Goal: Find contact information: Find contact information

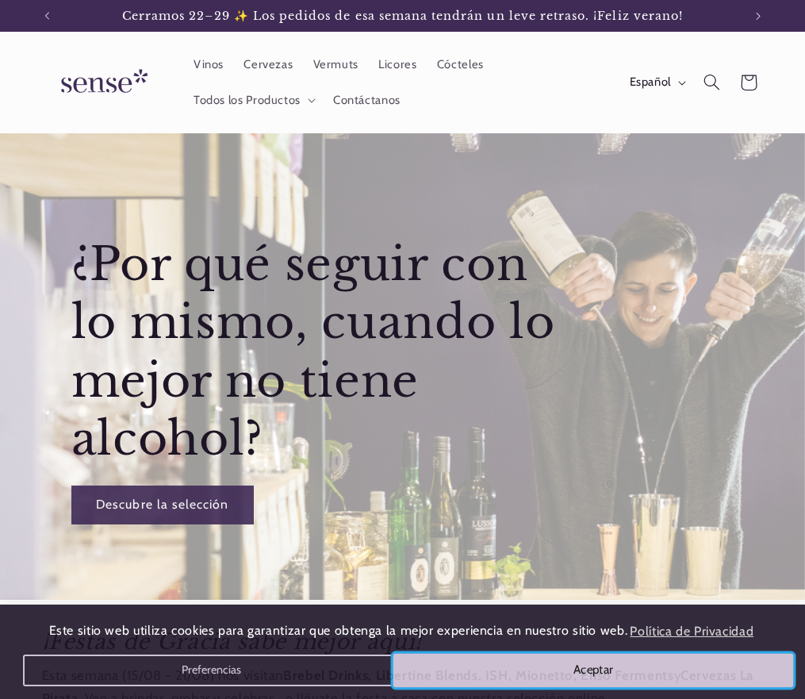
drag, startPoint x: 696, startPoint y: 656, endPoint x: 672, endPoint y: 622, distance: 41.6
click at [696, 657] on button "Aceptar" at bounding box center [593, 670] width 401 height 33
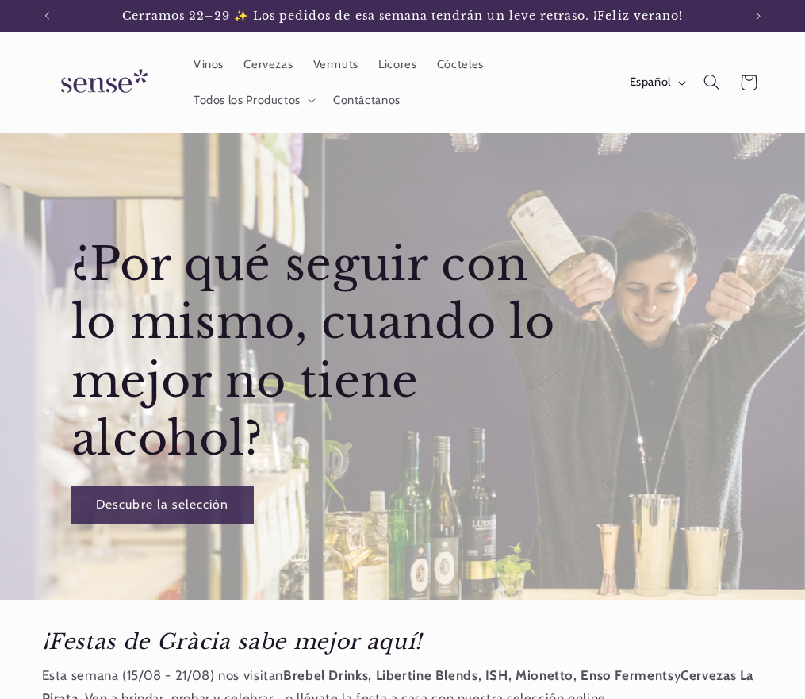
click at [562, 82] on ul "Vinos Cervezas Vermuts Licores Cócteles Todos los Productos Vinos Sin Alcohol V…" at bounding box center [393, 83] width 420 height 70
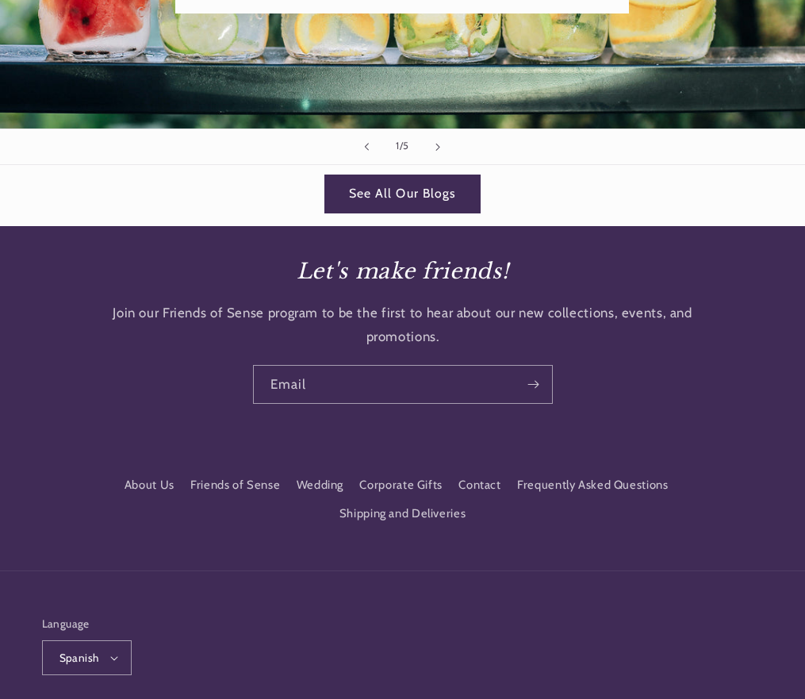
scroll to position [2707, 0]
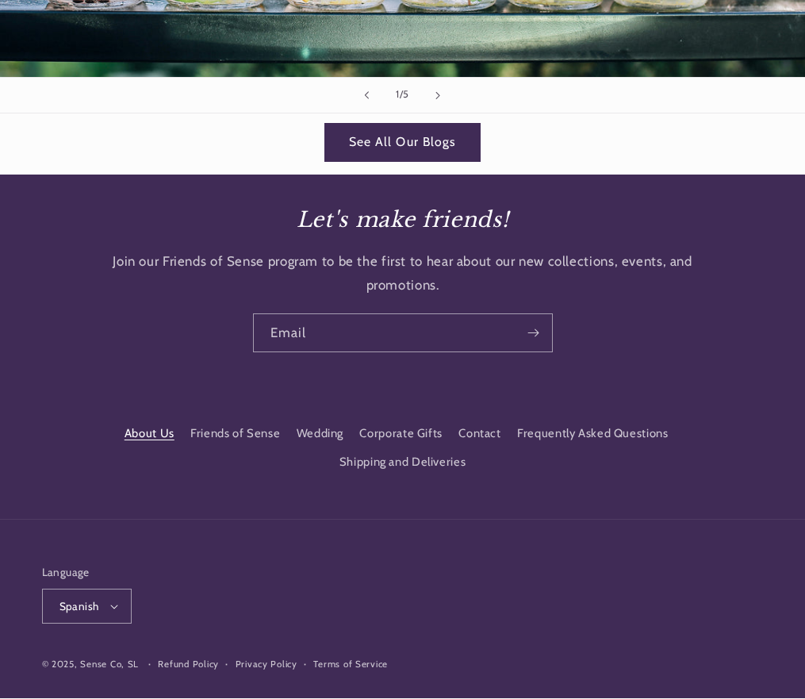
click at [168, 426] on font "About Us" at bounding box center [150, 433] width 50 height 14
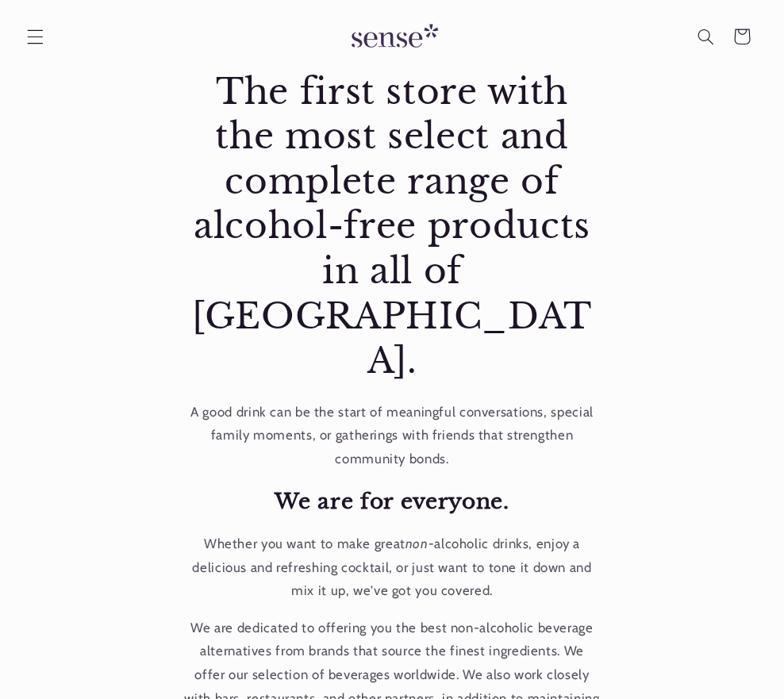
scroll to position [136, 0]
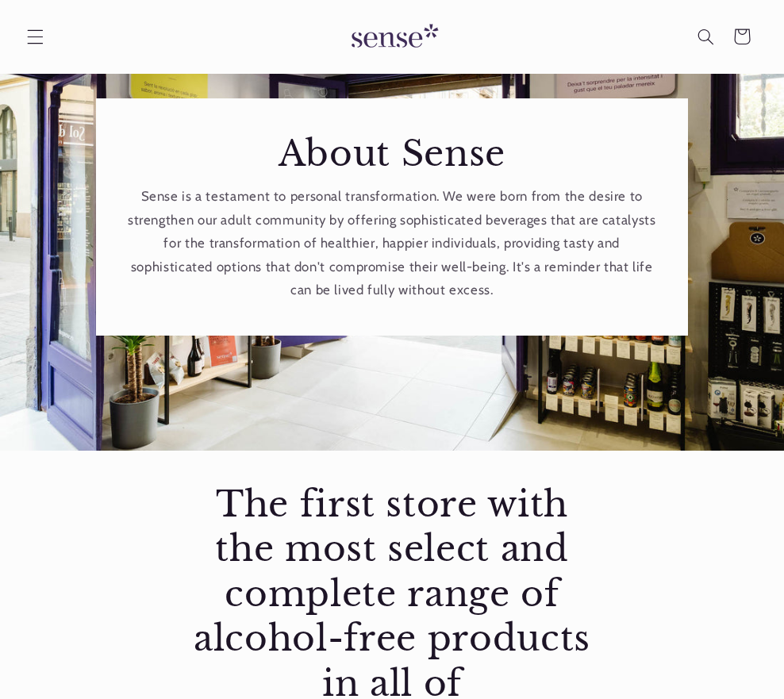
click at [0, 0] on font "Wines" at bounding box center [0, 0] width 0 height 0
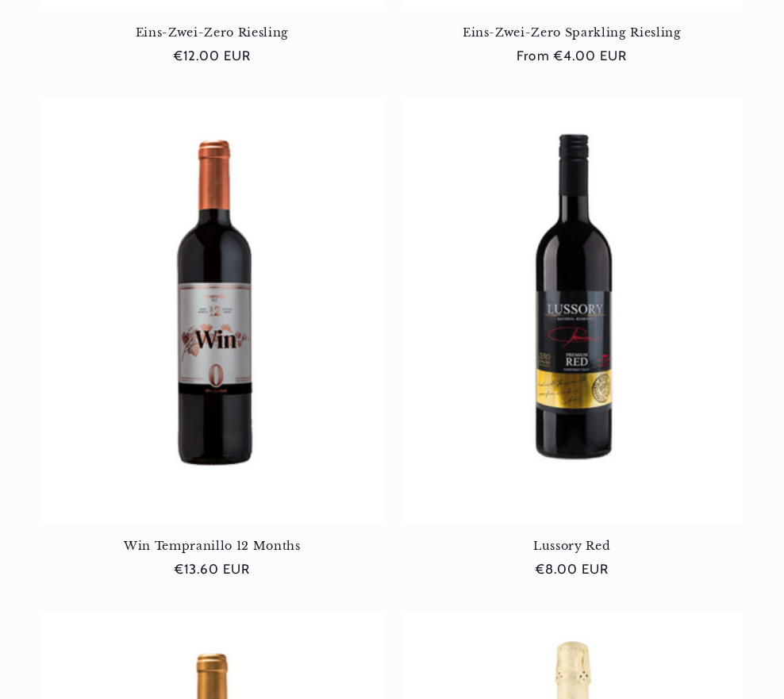
scroll to position [0, 674]
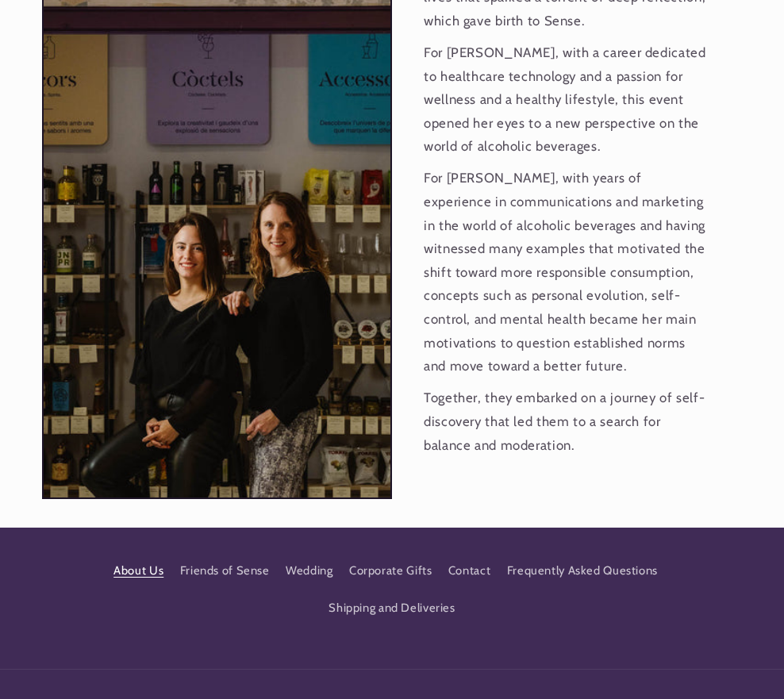
scroll to position [0, 674]
click at [454, 563] on font "Contact" at bounding box center [469, 570] width 42 height 14
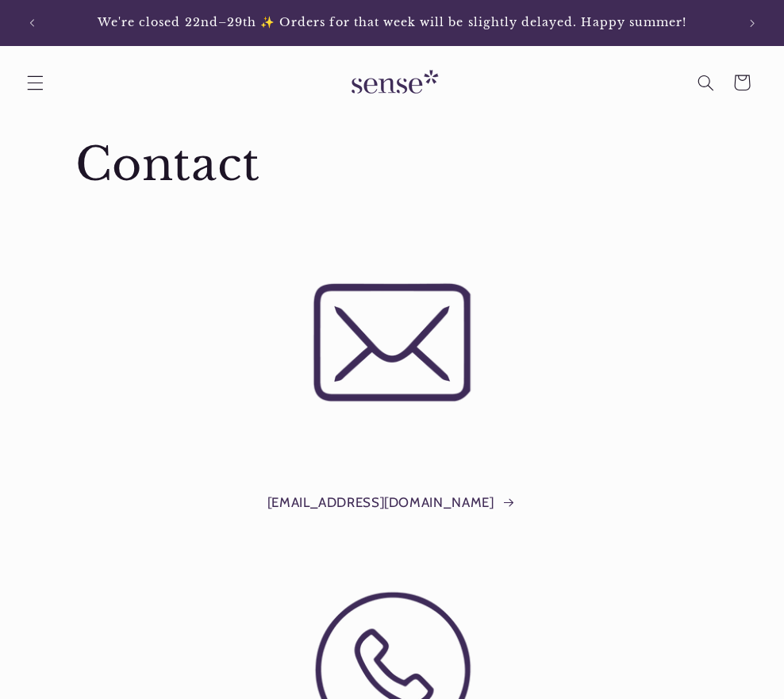
drag, startPoint x: 306, startPoint y: 370, endPoint x: 439, endPoint y: 362, distance: 132.7
copy font "[PHONE_NUMBER]"
drag, startPoint x: 67, startPoint y: 357, endPoint x: 196, endPoint y: 359, distance: 129.3
click at [196, 458] on div "[EMAIL_ADDRESS][DOMAIN_NAME]" at bounding box center [392, 497] width 700 height 78
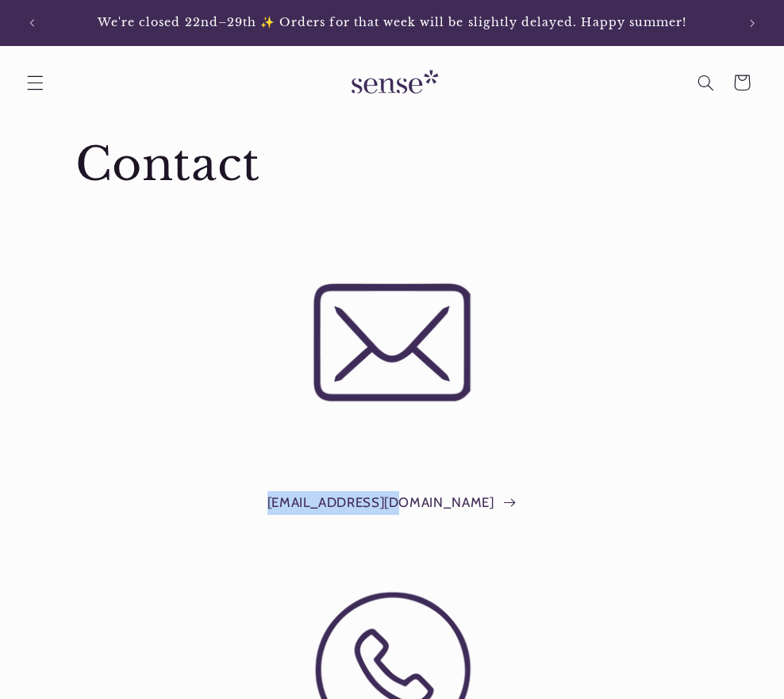
copy font "[EMAIL_ADDRESS][DOMAIN_NAME]"
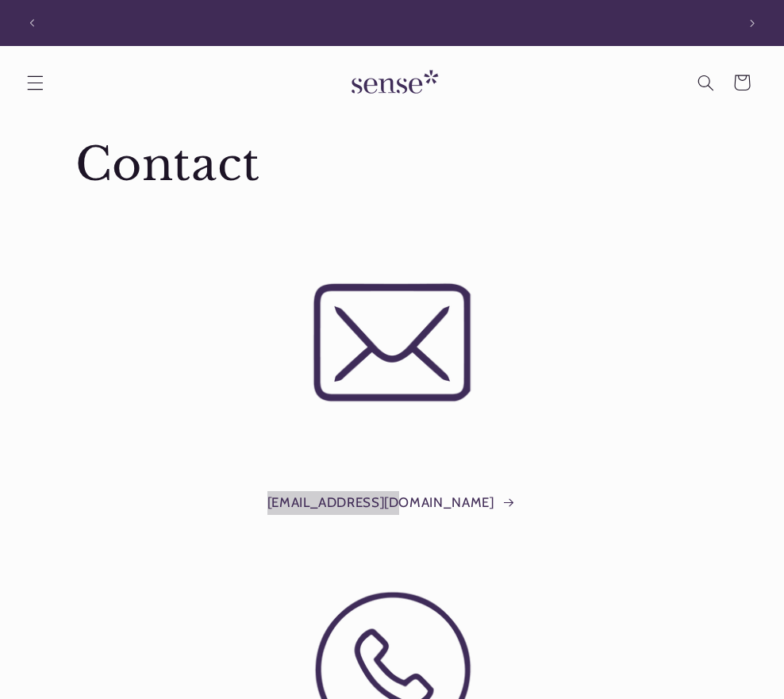
scroll to position [0, 674]
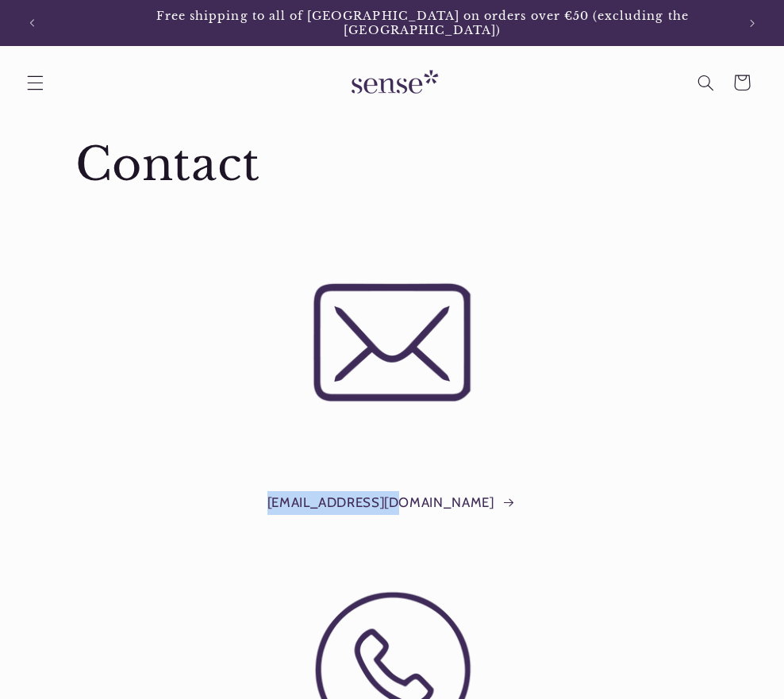
click at [0, 0] on font "Beers" at bounding box center [0, 0] width 0 height 0
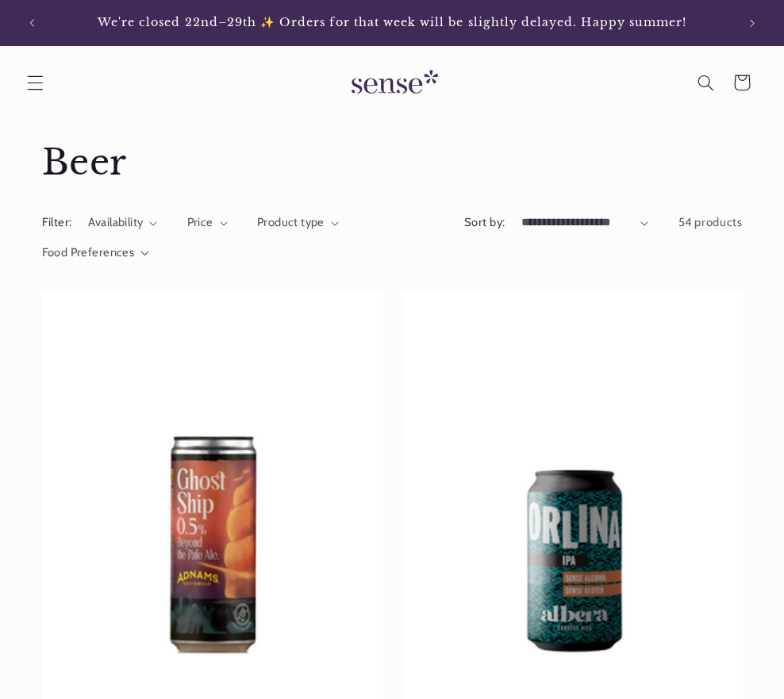
click at [0, 0] on font "Liquors" at bounding box center [0, 0] width 0 height 0
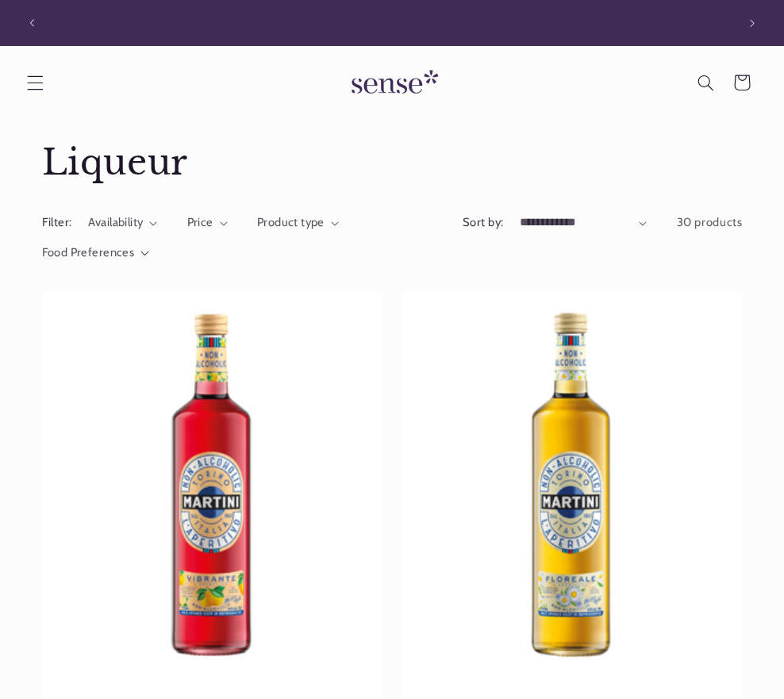
scroll to position [0, 674]
